Goal: Information Seeking & Learning: Learn about a topic

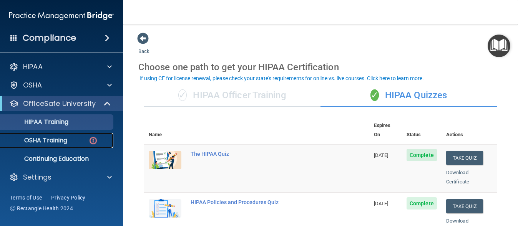
click at [61, 137] on p "OSHA Training" at bounding box center [36, 141] width 62 height 8
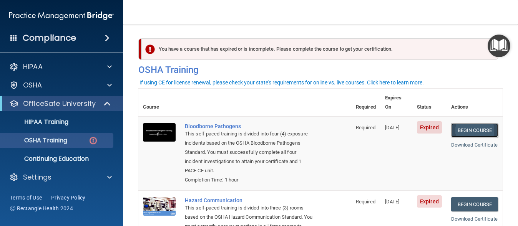
click at [469, 123] on link "Begin Course" at bounding box center [474, 130] width 47 height 14
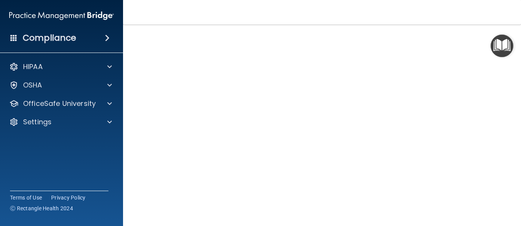
scroll to position [44, 0]
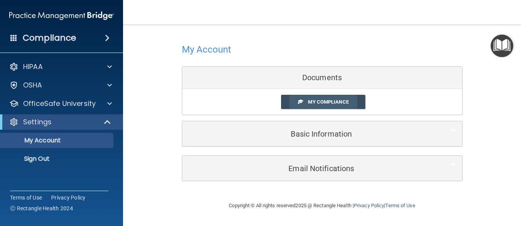
click at [319, 101] on span "My Compliance" at bounding box center [328, 102] width 40 height 6
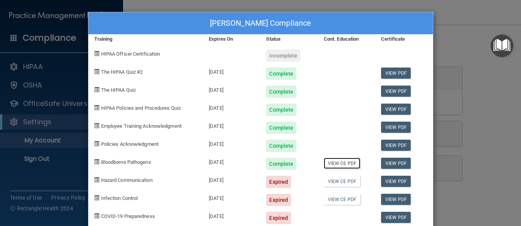
click at [348, 164] on link "View CE PDF" at bounding box center [342, 163] width 37 height 11
click at [396, 163] on link "View PDF" at bounding box center [396, 163] width 30 height 11
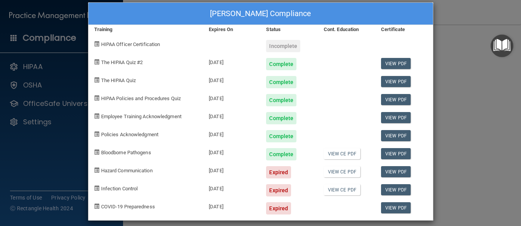
scroll to position [16, 0]
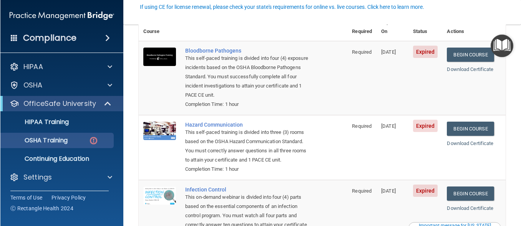
scroll to position [77, 0]
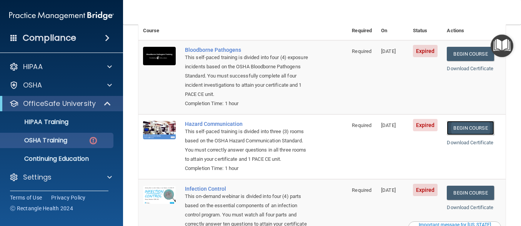
click at [469, 121] on link "Begin Course" at bounding box center [470, 128] width 47 height 14
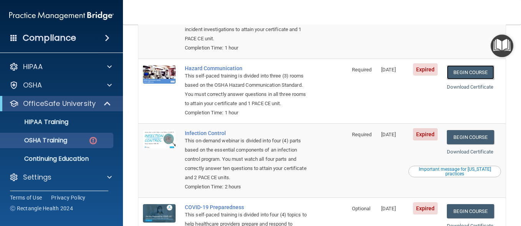
scroll to position [135, 0]
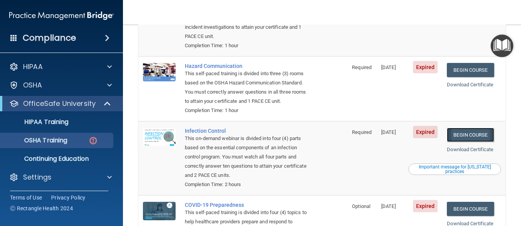
click at [466, 136] on link "Begin Course" at bounding box center [470, 135] width 47 height 14
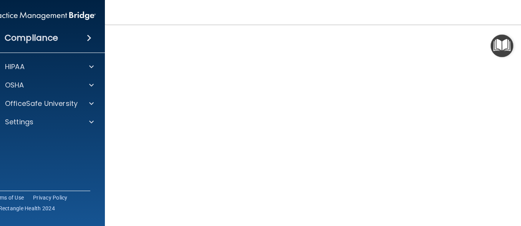
scroll to position [43, 0]
click at [506, 46] on img "Open Resource Center" at bounding box center [502, 46] width 23 height 23
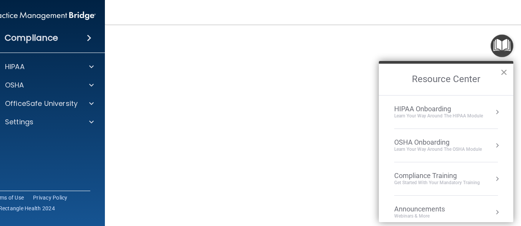
click at [504, 73] on button "×" at bounding box center [504, 72] width 7 height 12
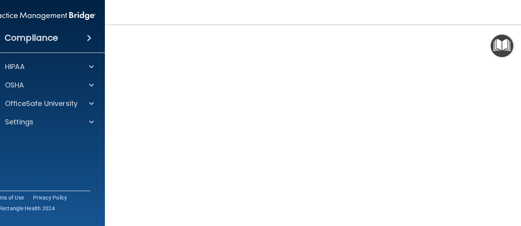
scroll to position [48, 0]
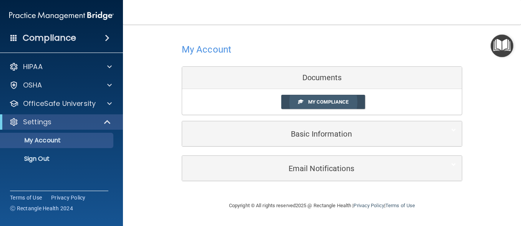
click at [316, 102] on span "My Compliance" at bounding box center [328, 102] width 40 height 6
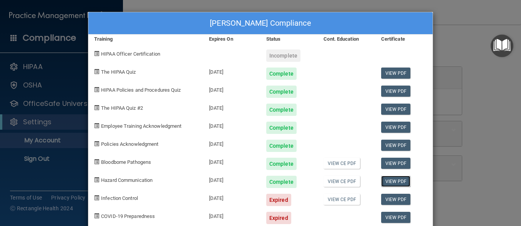
click at [398, 178] on link "View PDF" at bounding box center [396, 181] width 30 height 11
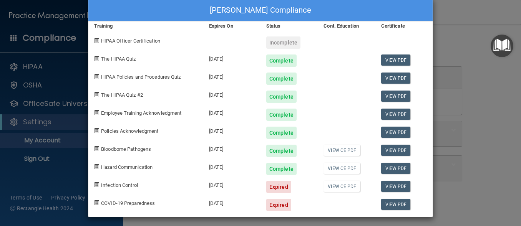
scroll to position [13, 0]
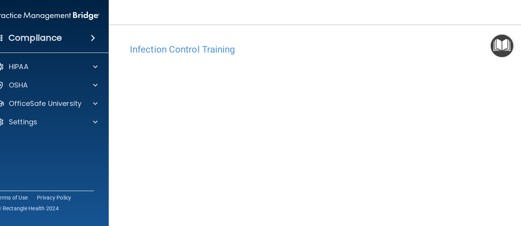
drag, startPoint x: 515, startPoint y: 78, endPoint x: 514, endPoint y: 88, distance: 10.1
drag, startPoint x: 514, startPoint y: 88, endPoint x: 376, endPoint y: 40, distance: 145.5
click at [376, 40] on div "Infection Control Training" at bounding box center [322, 49] width 396 height 19
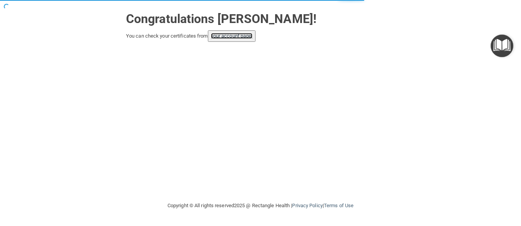
click at [247, 36] on link "your account page!" at bounding box center [232, 36] width 42 height 6
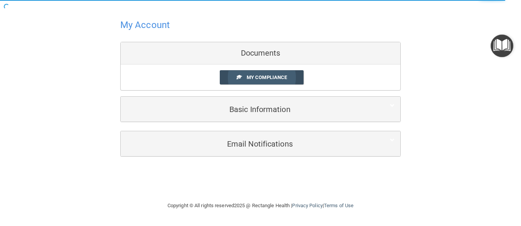
click at [257, 75] on span "My Compliance" at bounding box center [267, 78] width 40 height 6
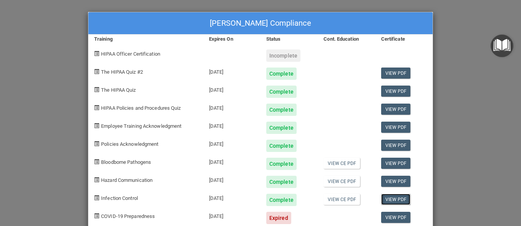
click at [392, 201] on link "View PDF" at bounding box center [396, 199] width 30 height 11
